Goal: Task Accomplishment & Management: Manage account settings

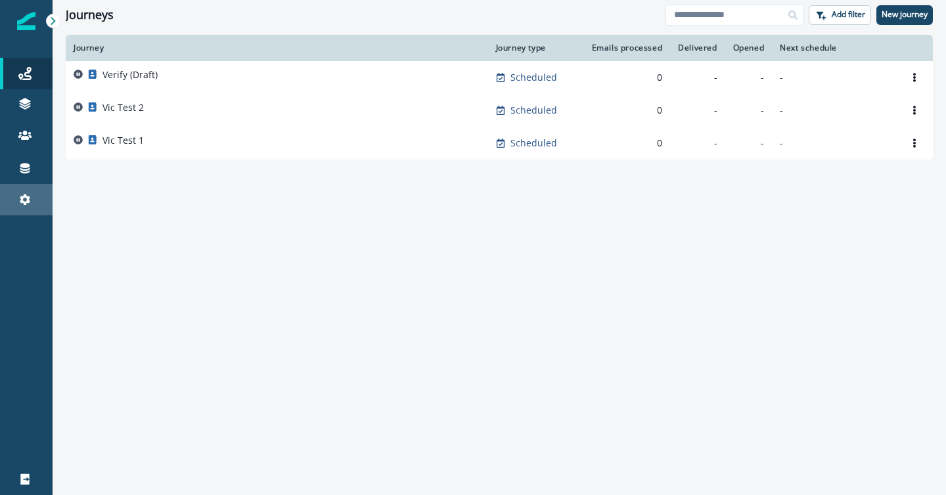
click at [30, 202] on icon at bounding box center [24, 199] width 13 height 13
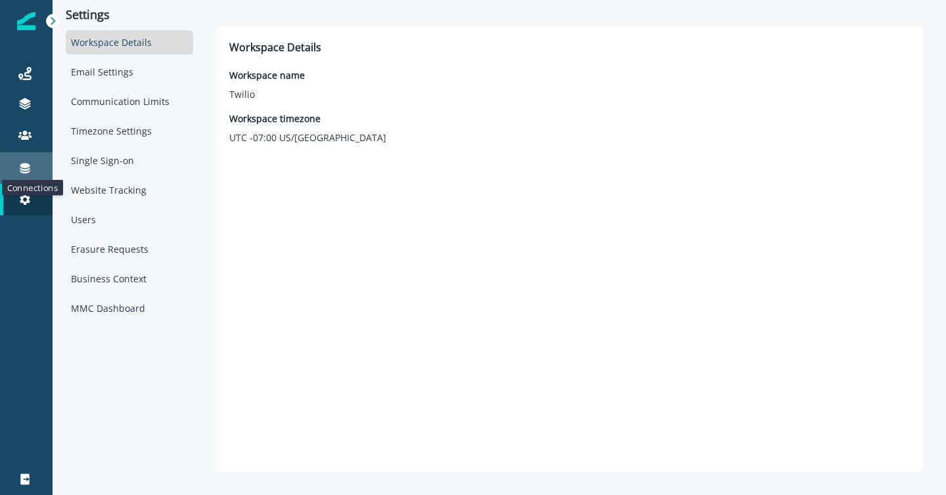
click at [26, 164] on icon at bounding box center [25, 169] width 10 height 11
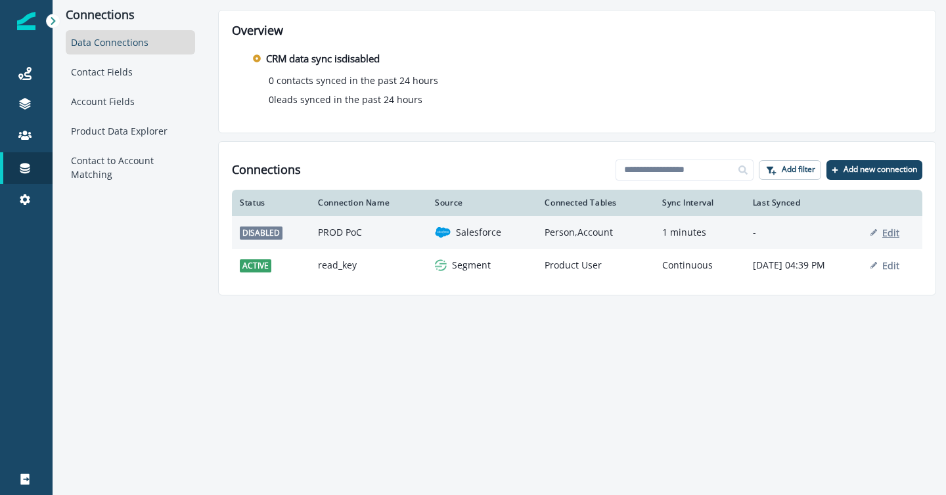
click at [895, 234] on p "Edit" at bounding box center [890, 233] width 17 height 12
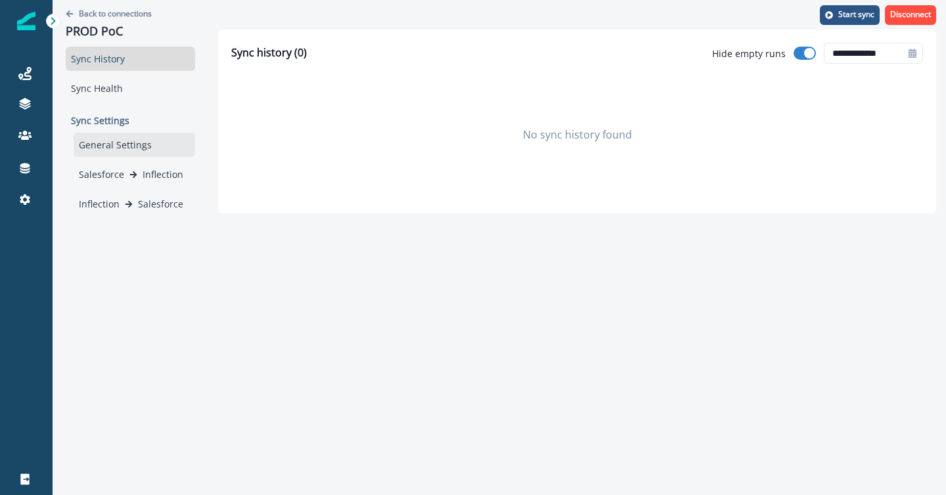
click at [123, 145] on div "General Settings" at bounding box center [134, 145] width 121 height 24
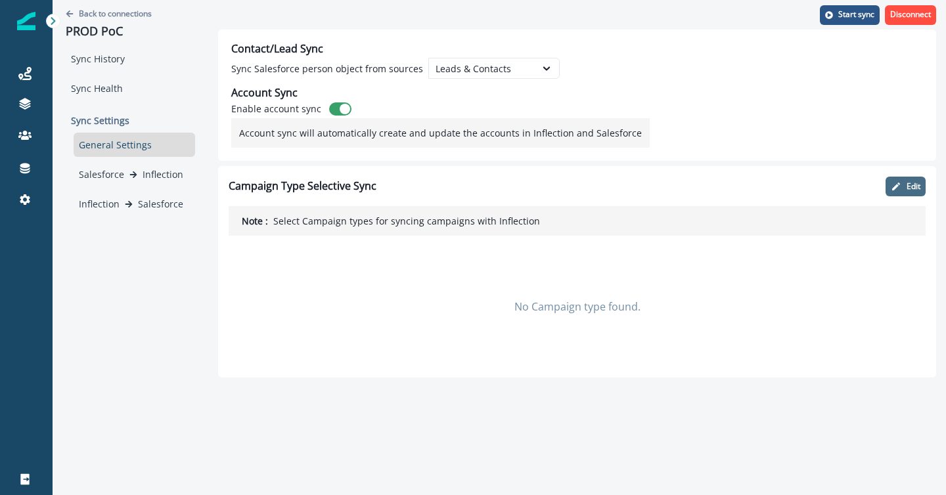
click at [903, 185] on button "Edit" at bounding box center [905, 187] width 40 height 20
click at [841, 185] on button "Cancel" at bounding box center [850, 187] width 53 height 20
